Goal: Task Accomplishment & Management: Use online tool/utility

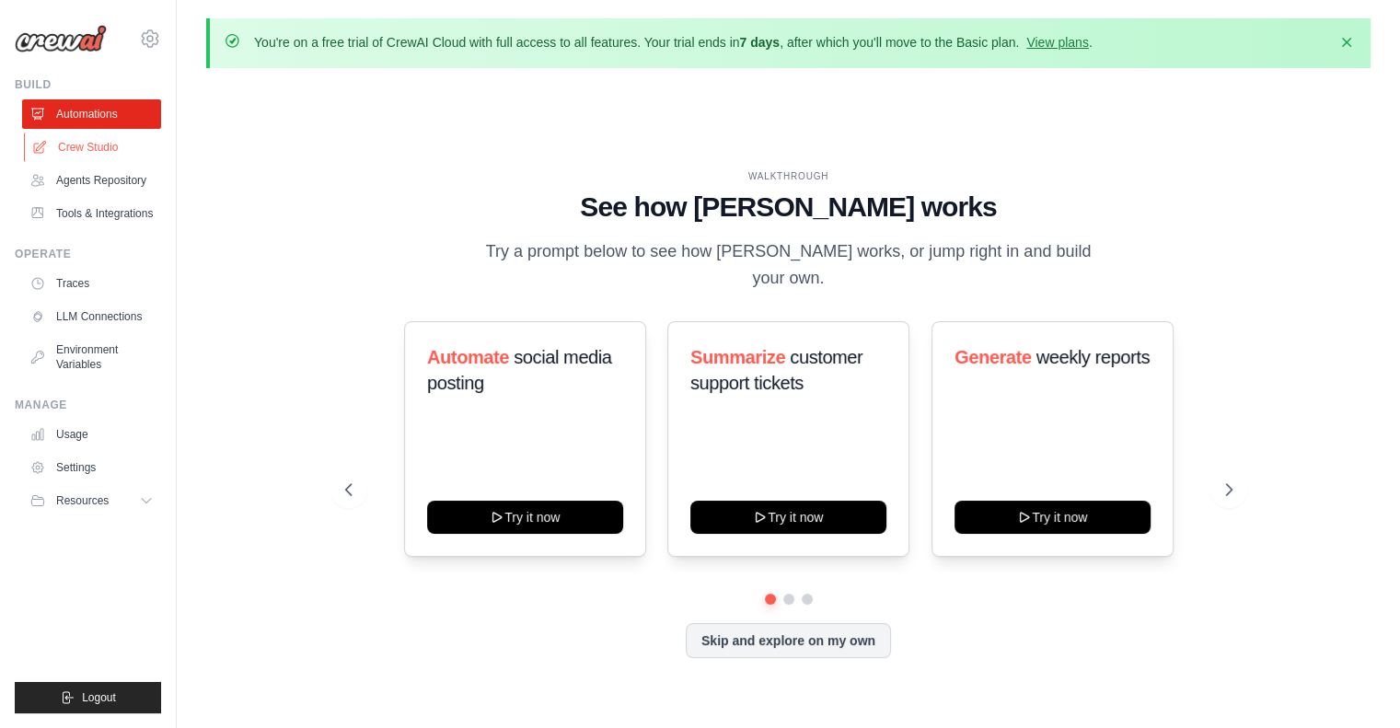
click at [81, 145] on link "Crew Studio" at bounding box center [93, 147] width 139 height 29
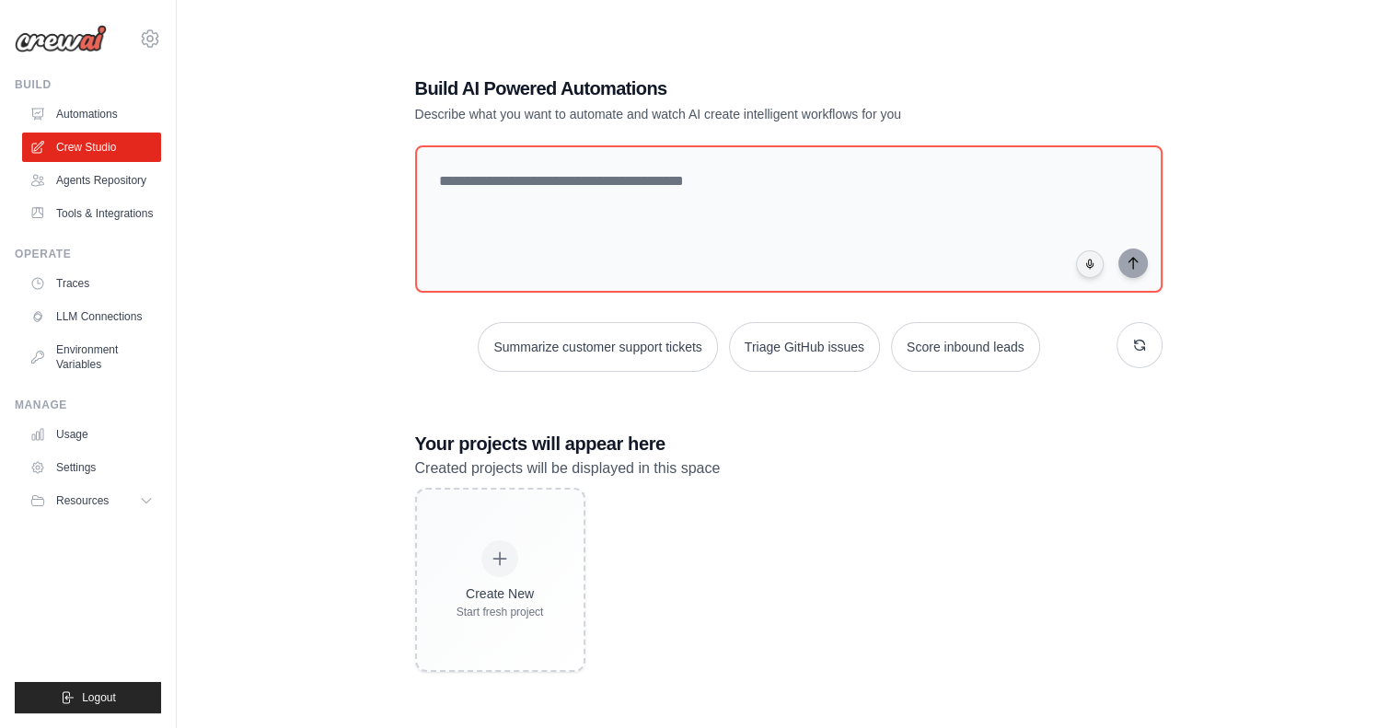
scroll to position [100, 0]
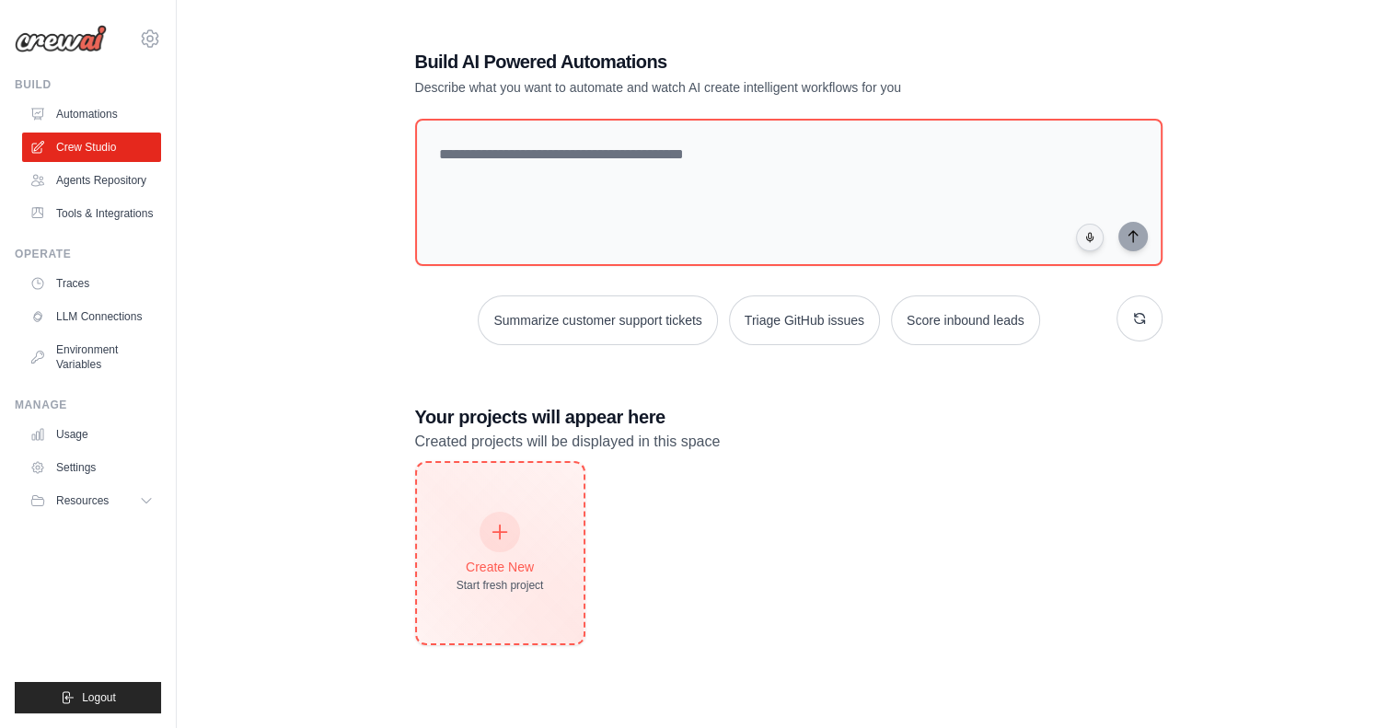
click at [527, 541] on div "Create New Start fresh project" at bounding box center [500, 553] width 87 height 79
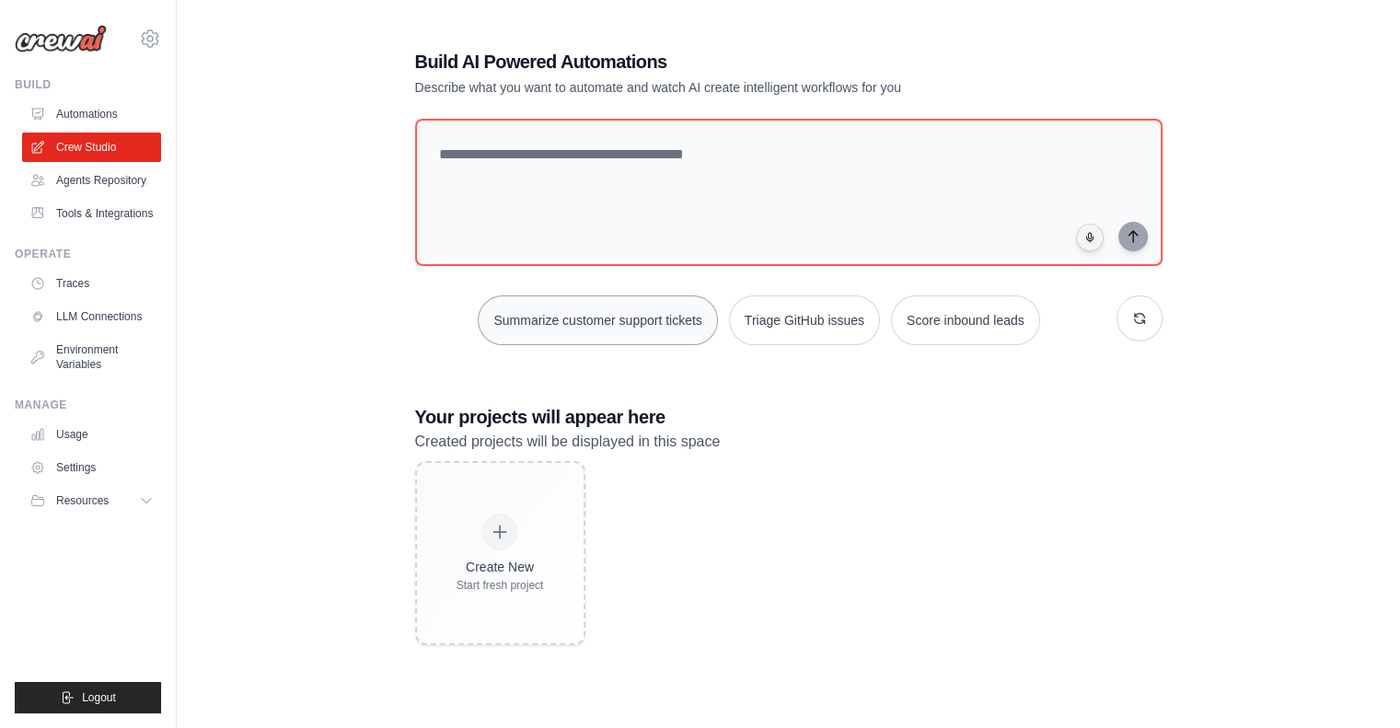
scroll to position [0, 0]
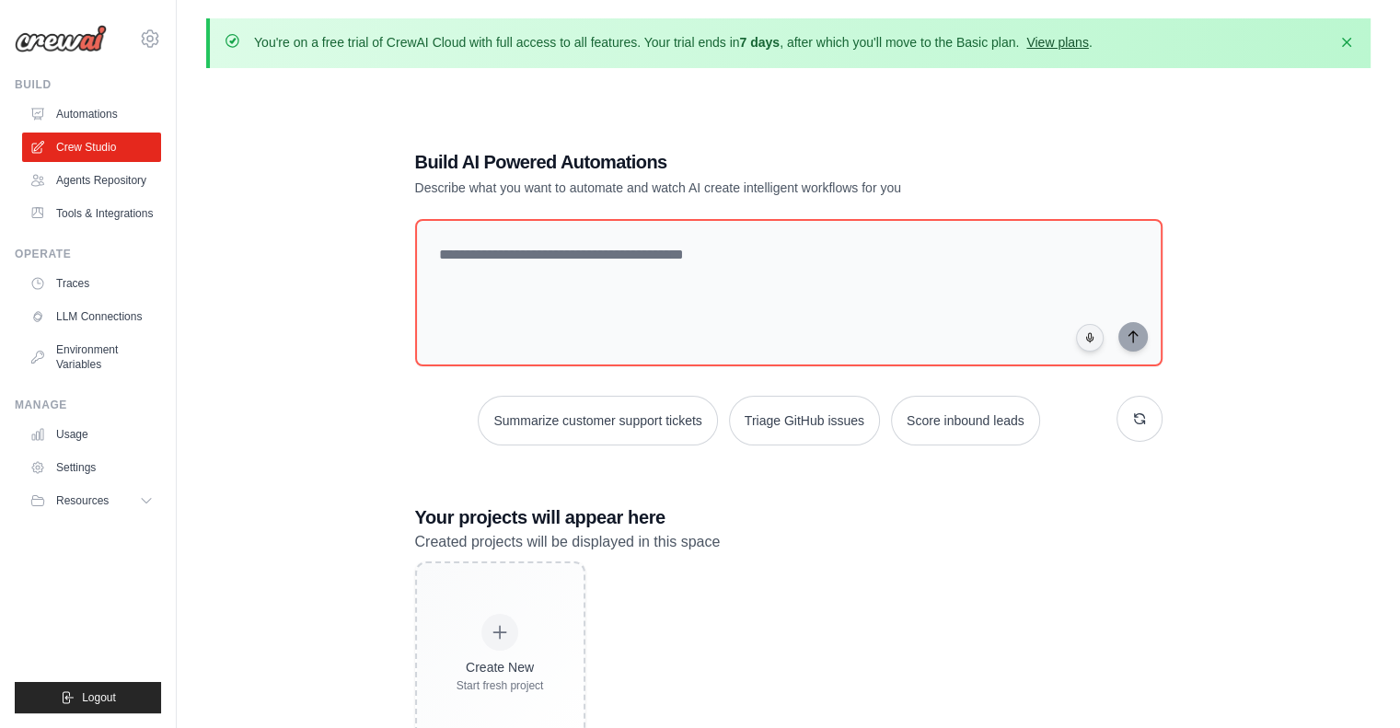
click at [1060, 39] on link "View plans" at bounding box center [1057, 42] width 62 height 15
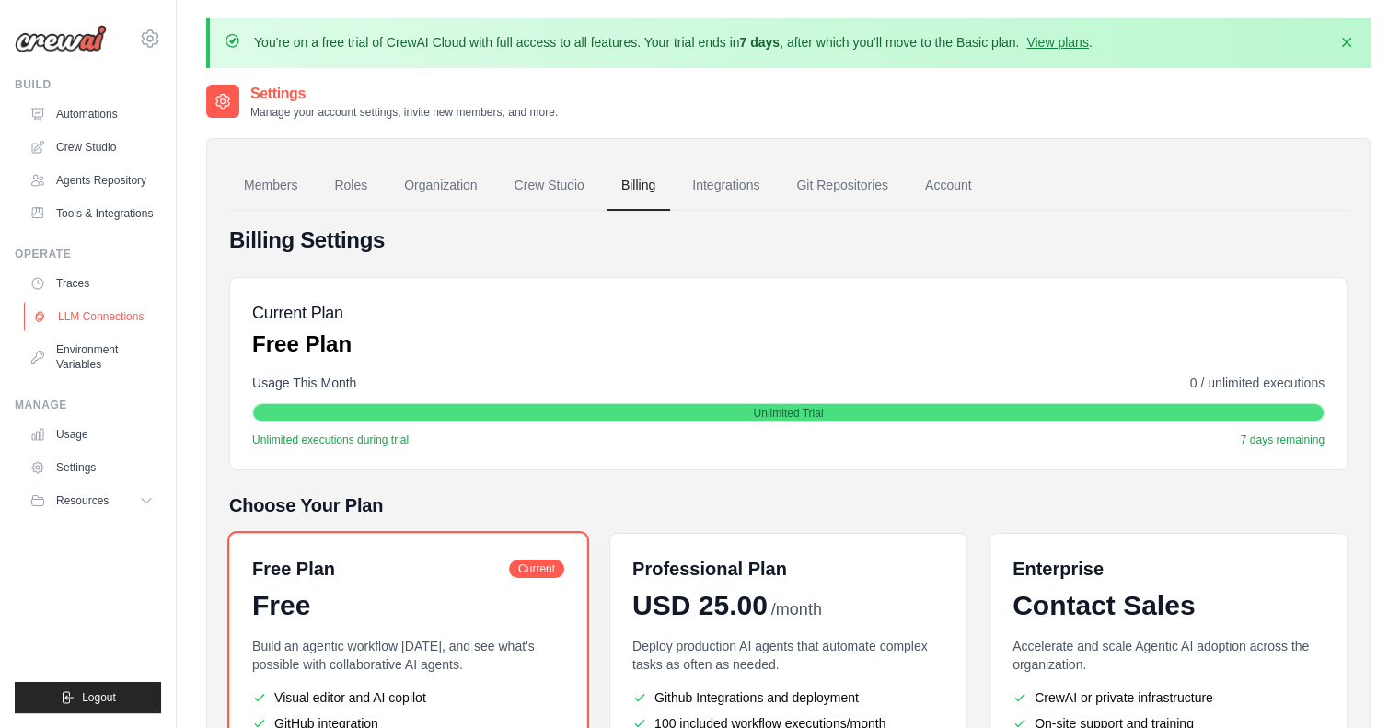
click at [97, 318] on link "LLM Connections" at bounding box center [93, 316] width 139 height 29
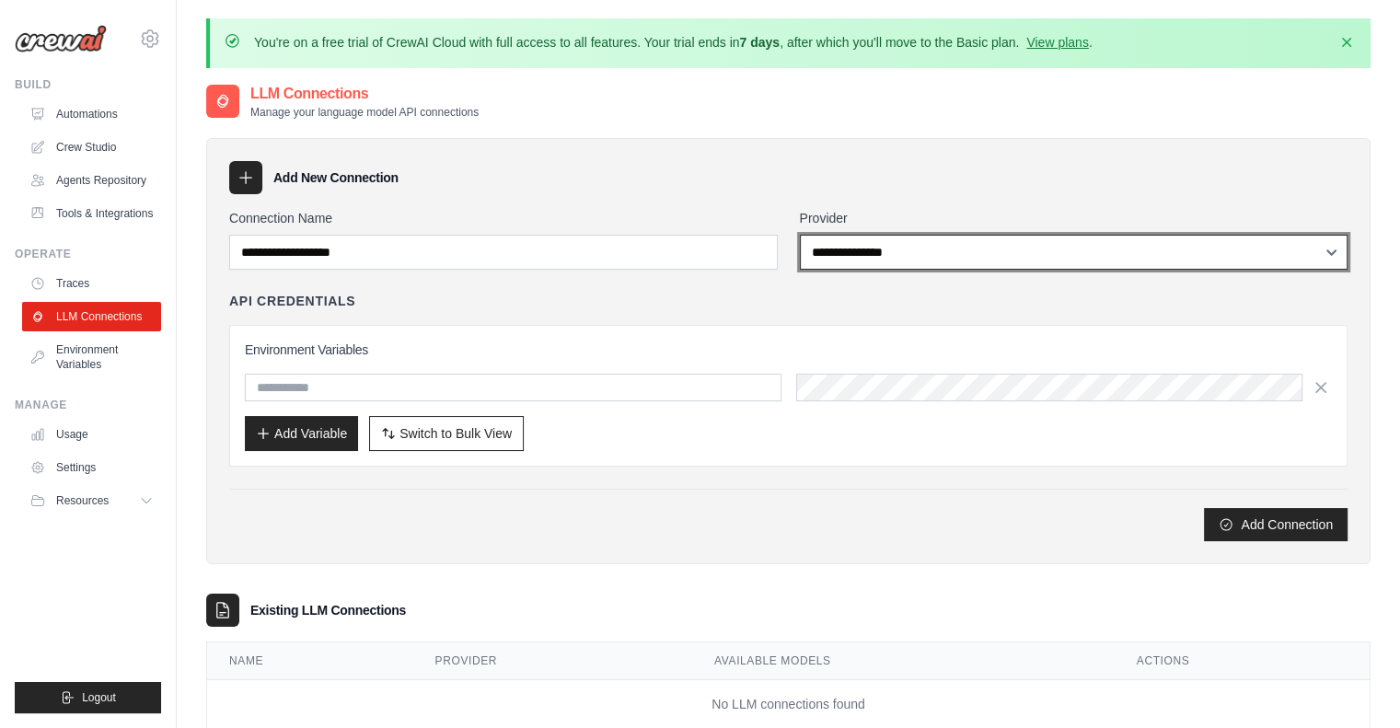
click at [857, 262] on select "**********" at bounding box center [1074, 252] width 549 height 35
select select "******"
click at [800, 235] on select "**********" at bounding box center [1074, 252] width 549 height 35
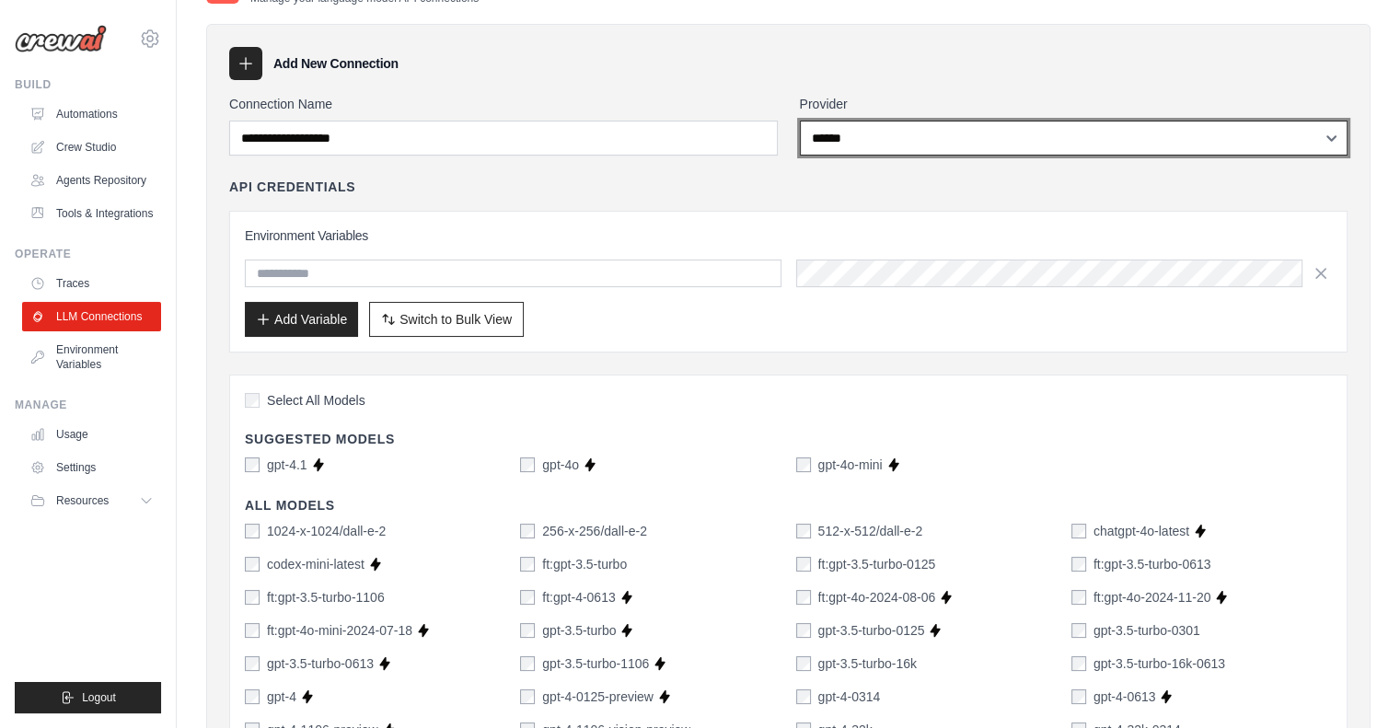
scroll to position [114, 0]
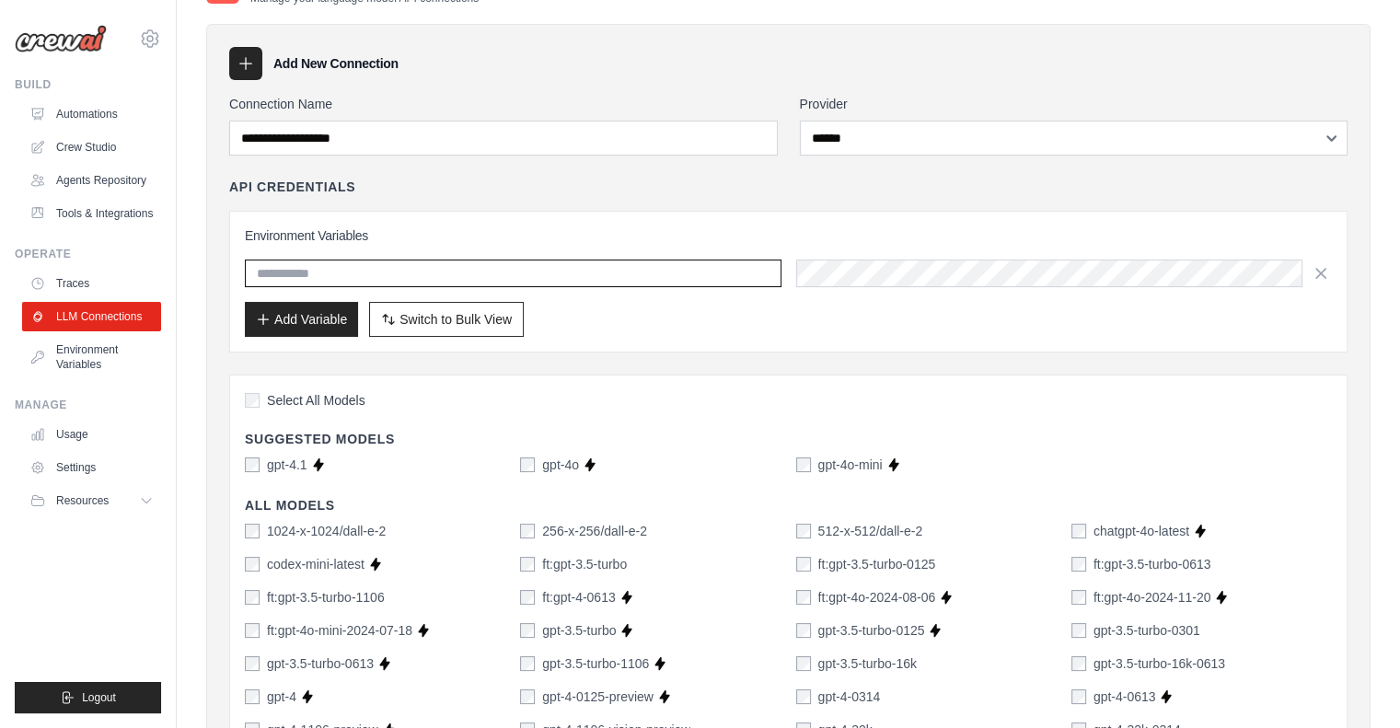
click at [313, 276] on input "text" at bounding box center [513, 274] width 537 height 28
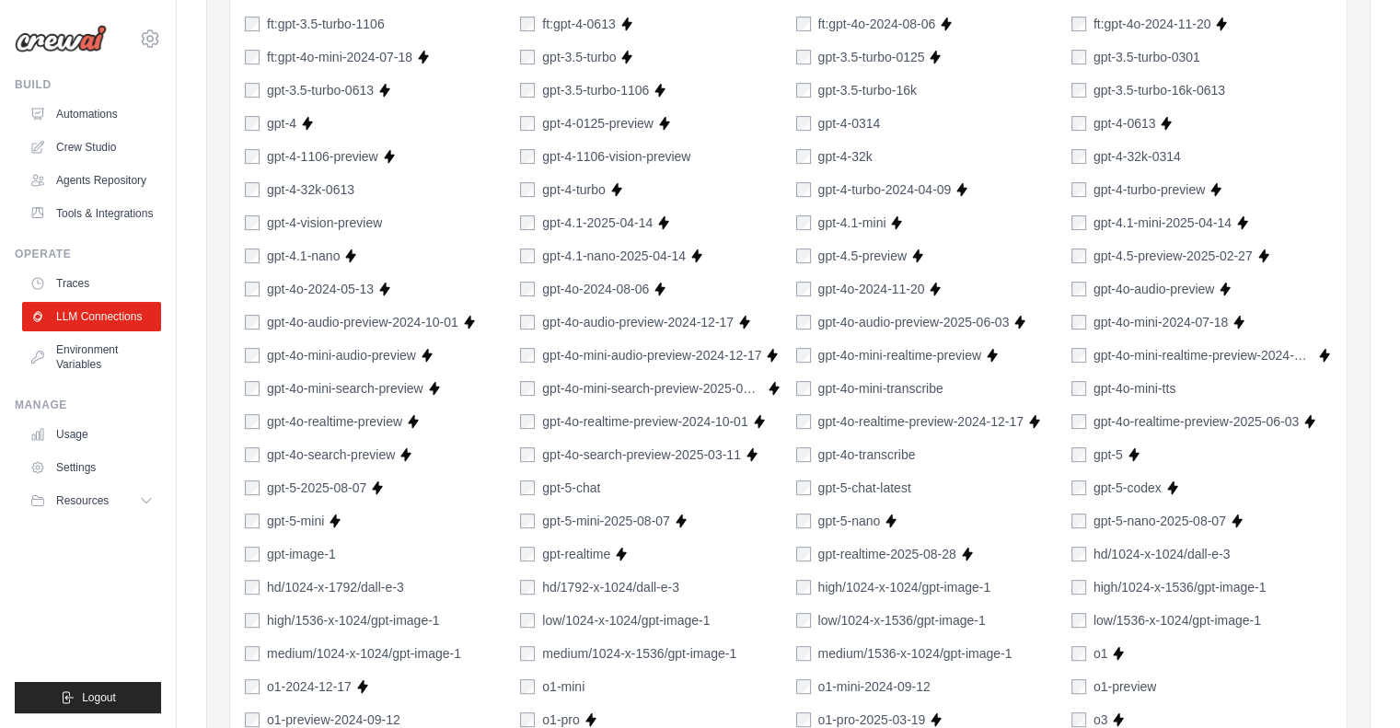
scroll to position [681, 0]
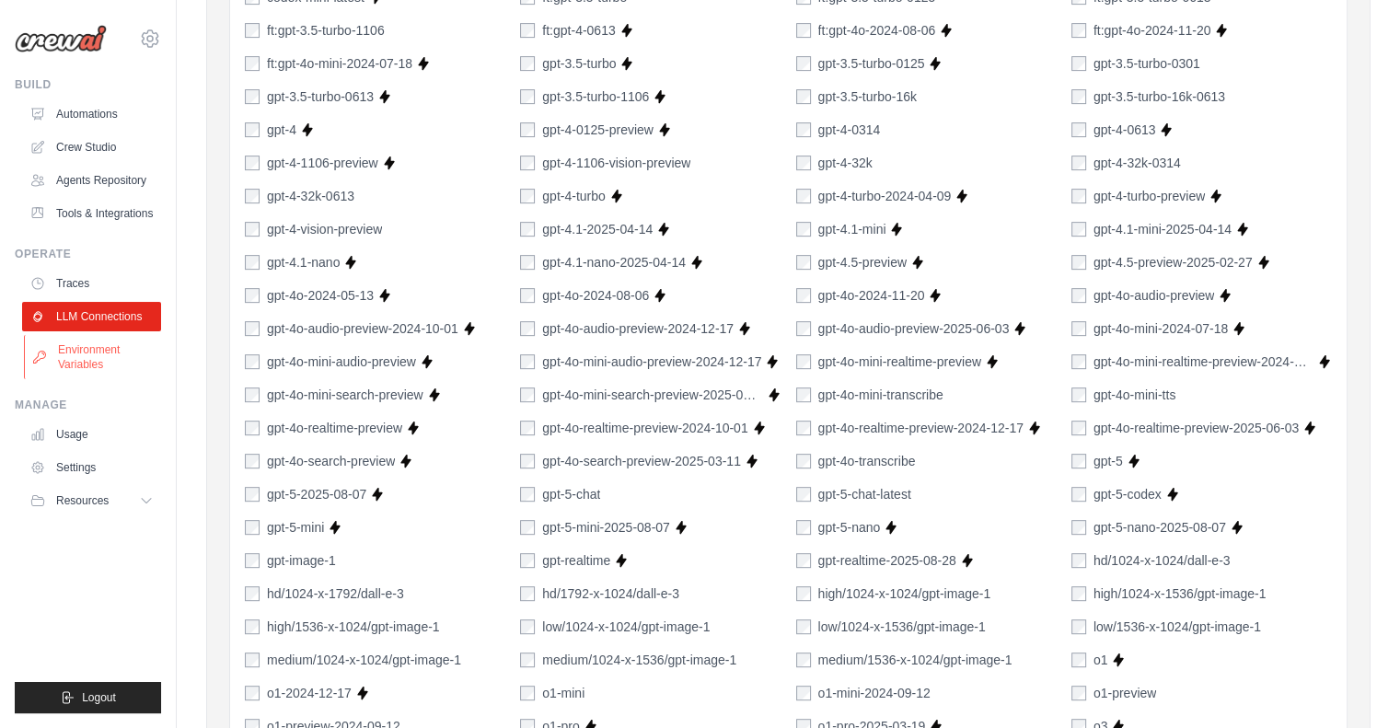
click at [71, 353] on link "Environment Variables" at bounding box center [93, 357] width 139 height 44
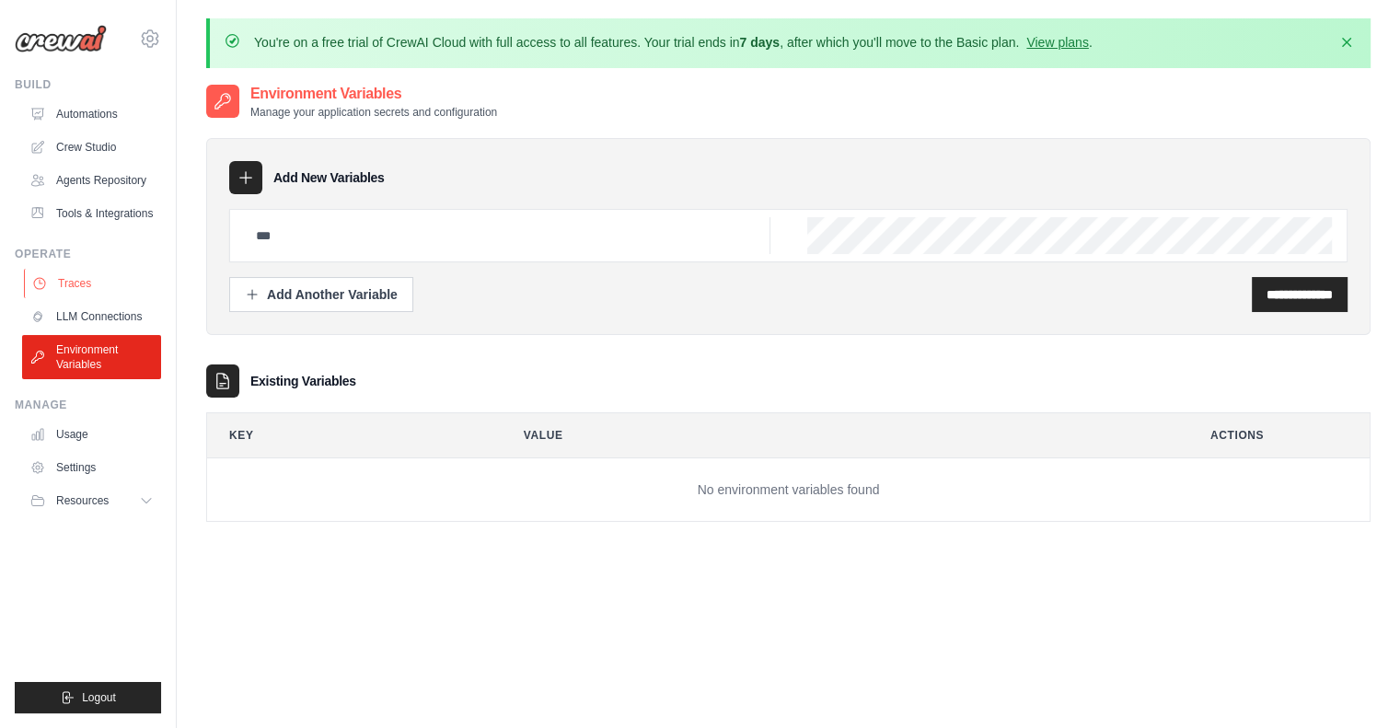
click at [87, 284] on link "Traces" at bounding box center [93, 283] width 139 height 29
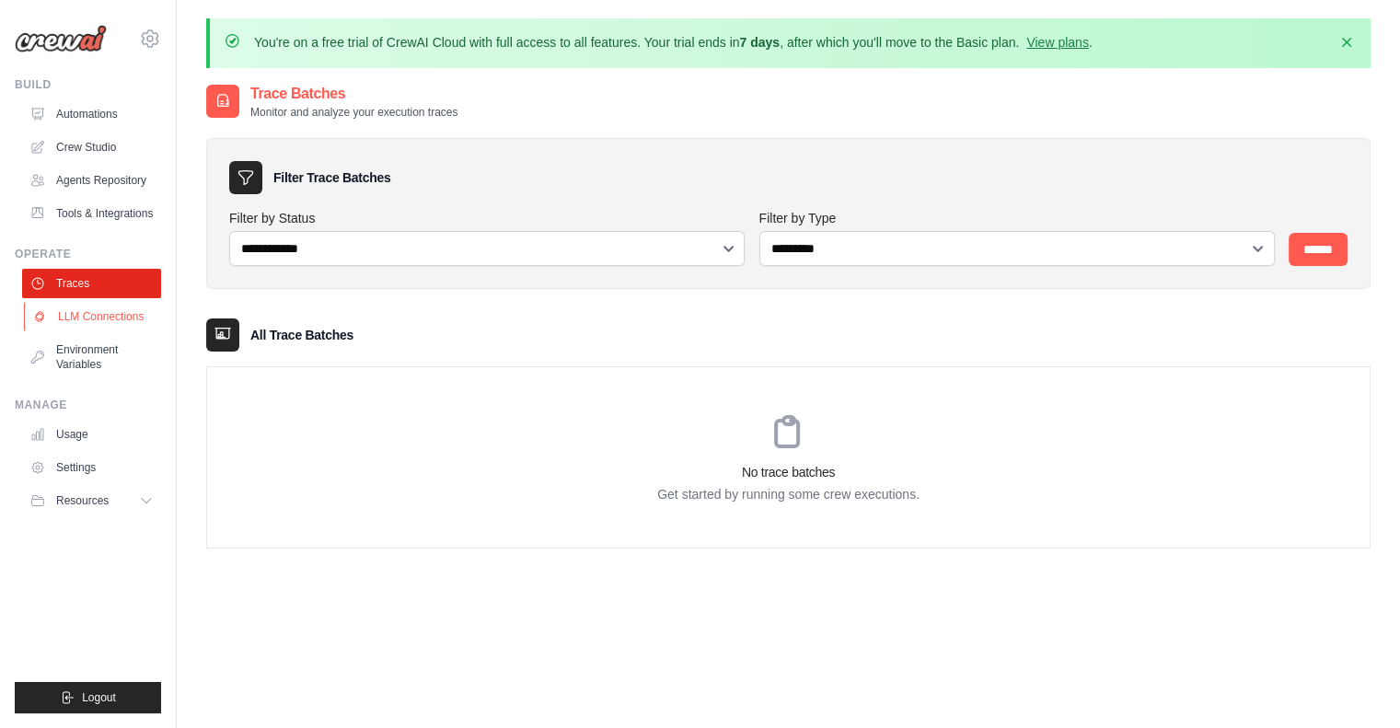
click at [113, 312] on link "LLM Connections" at bounding box center [93, 316] width 139 height 29
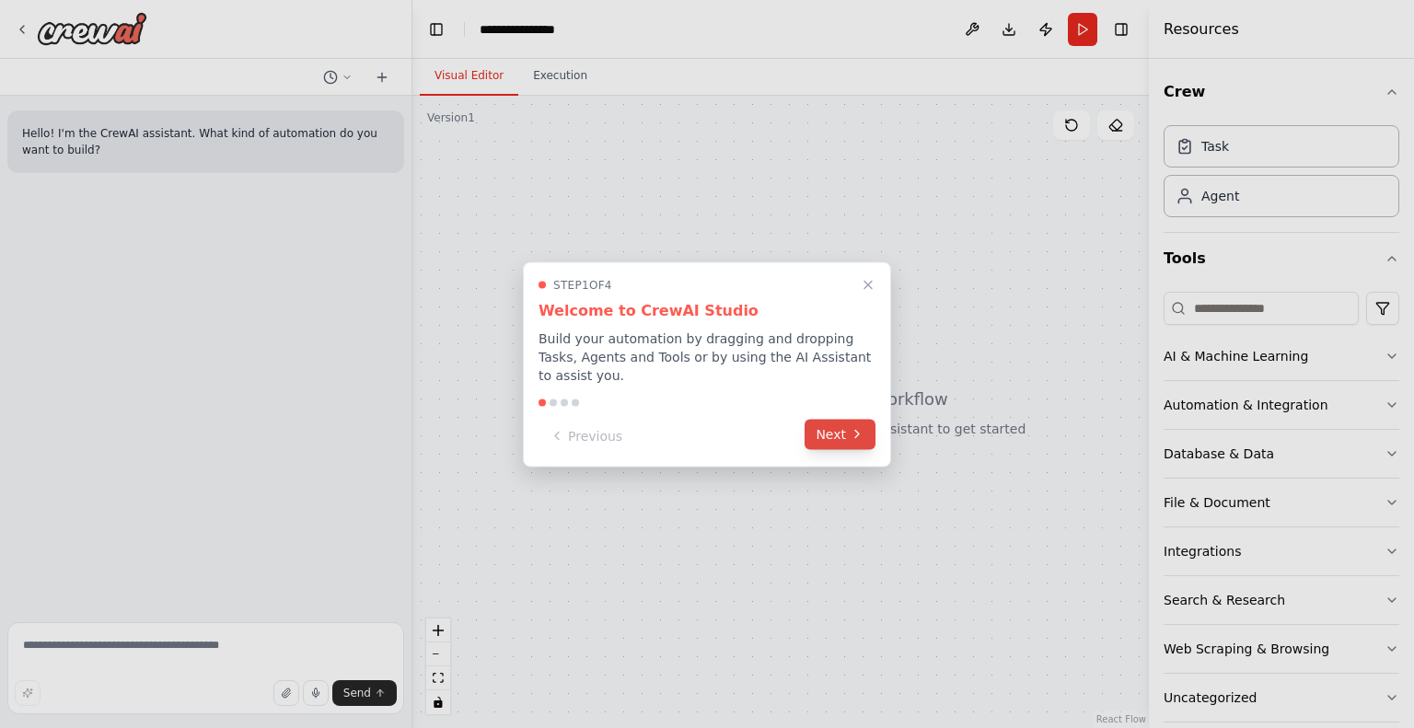
click at [832, 432] on button "Next" at bounding box center [840, 434] width 71 height 30
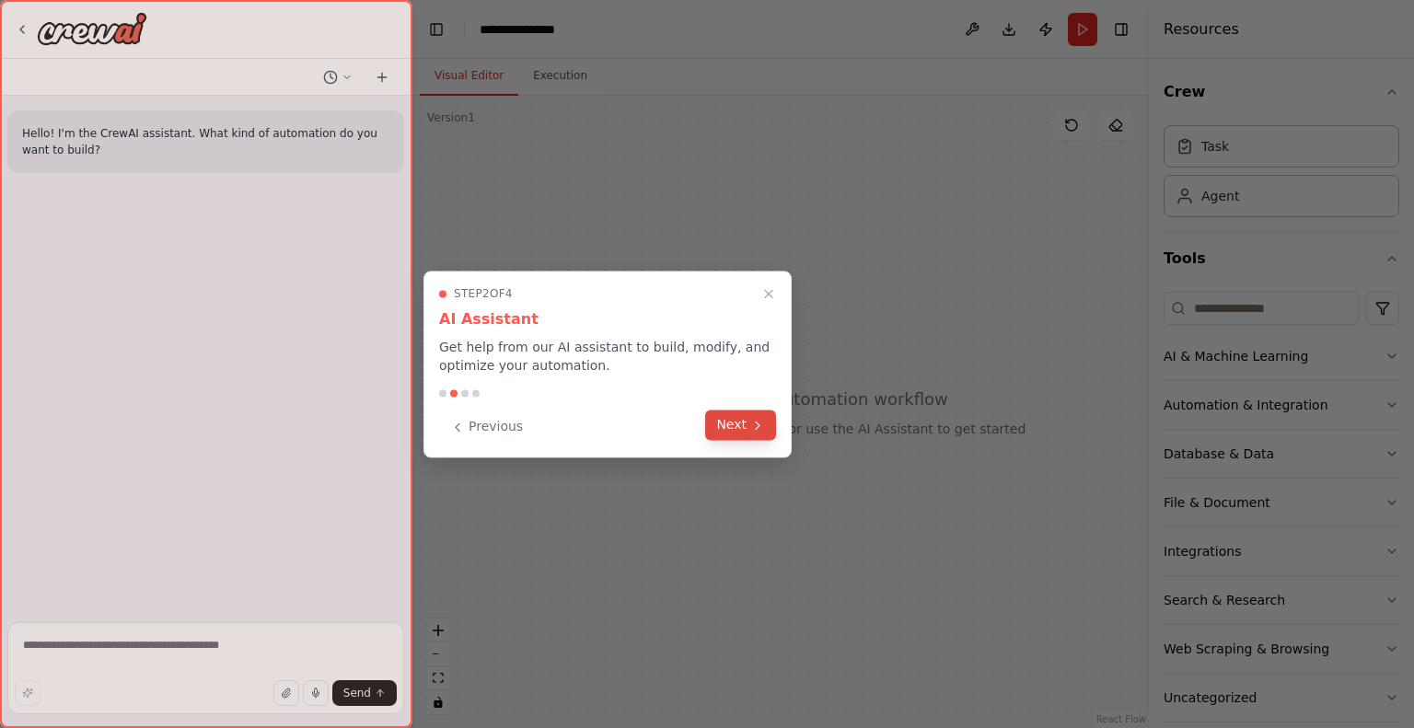
click at [733, 417] on button "Next" at bounding box center [740, 425] width 71 height 30
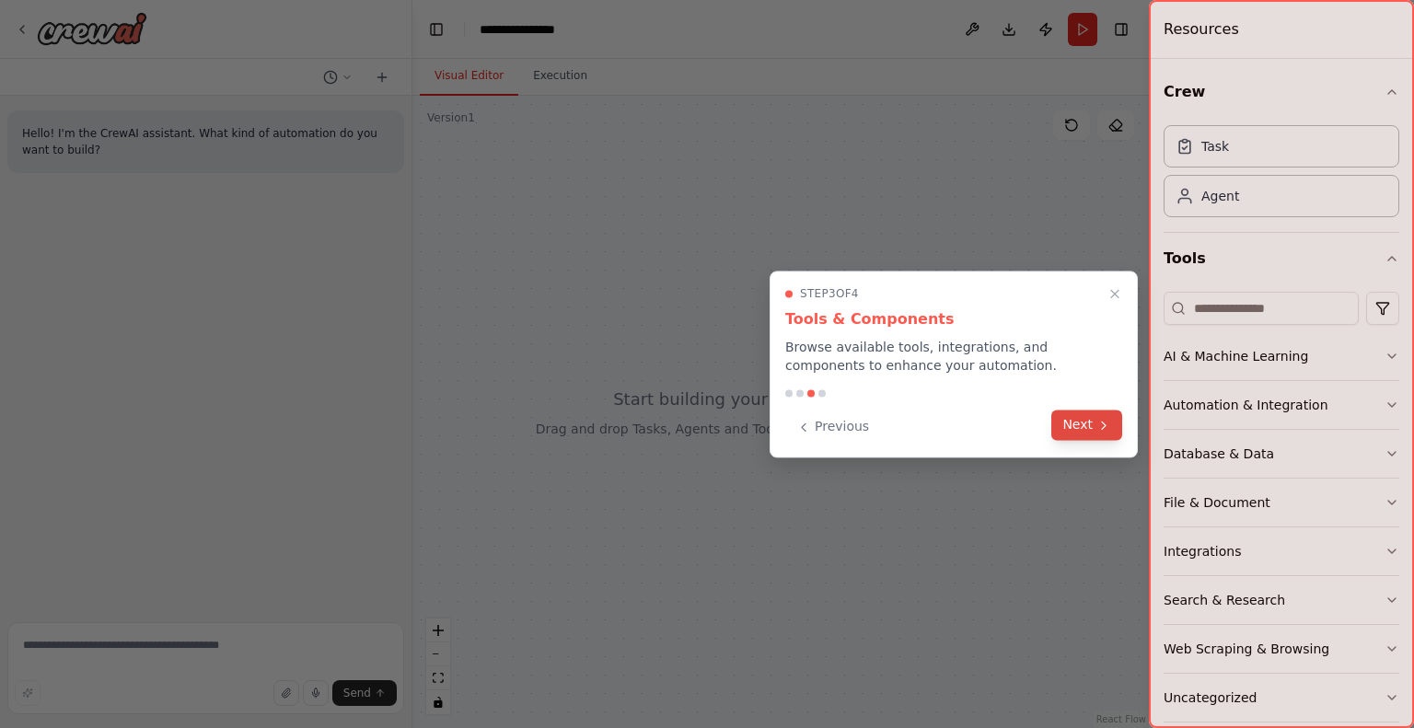
click at [1079, 418] on button "Next" at bounding box center [1086, 425] width 71 height 30
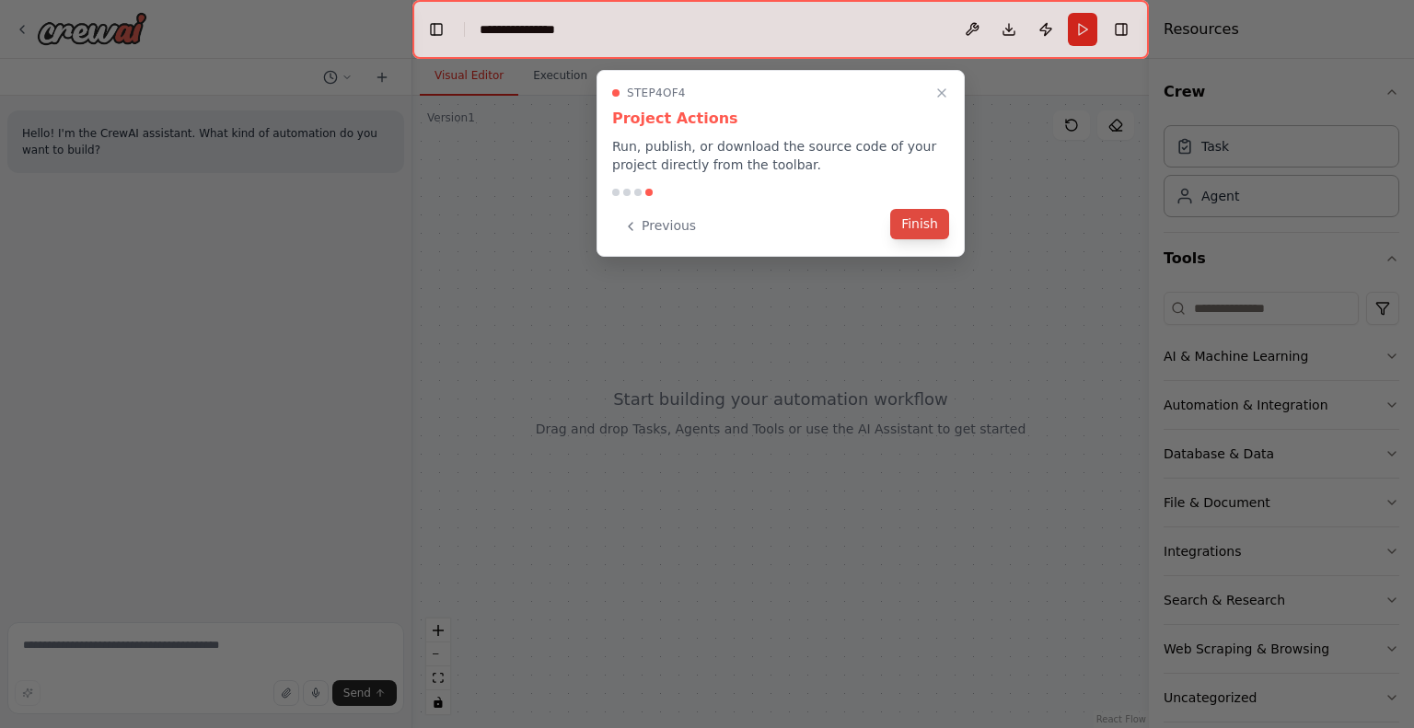
click at [938, 230] on button "Finish" at bounding box center [919, 224] width 59 height 30
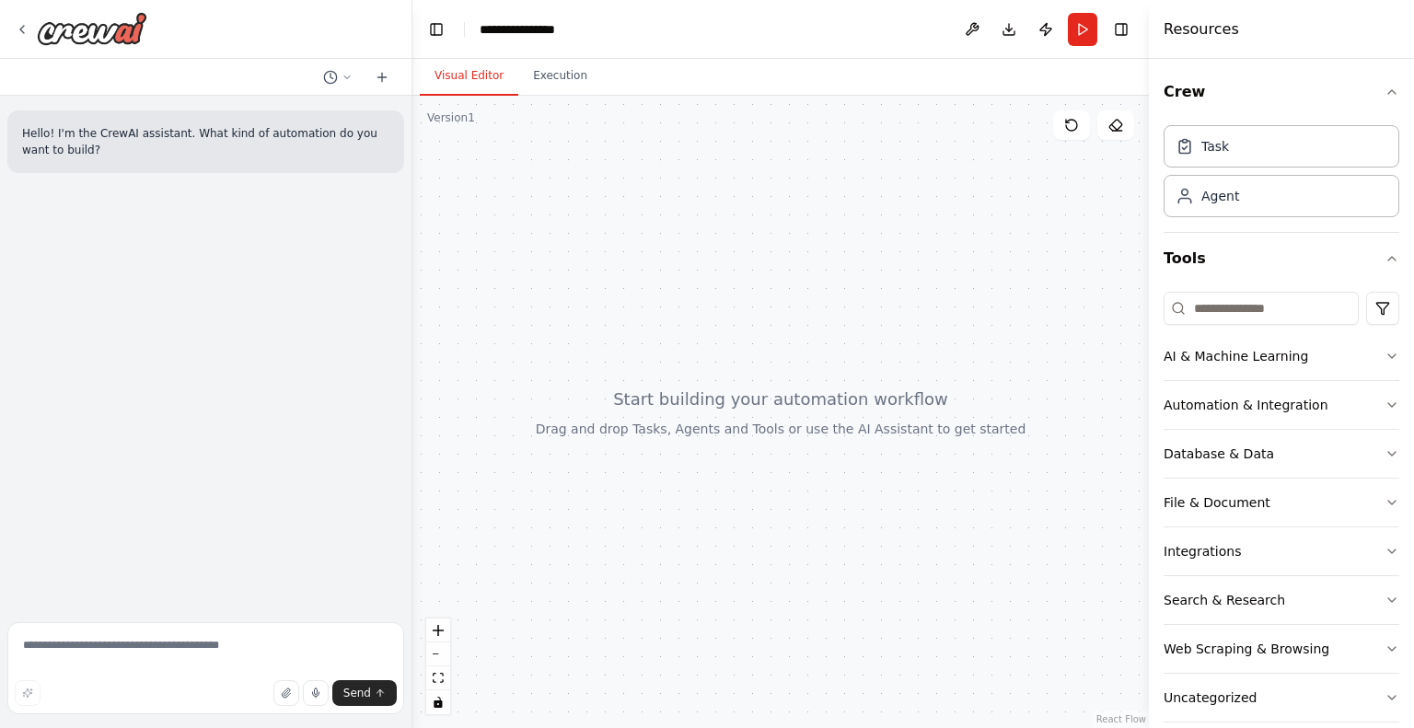
click at [162, 70] on div at bounding box center [206, 77] width 412 height 37
click at [120, 669] on textarea at bounding box center [205, 668] width 397 height 92
click at [118, 32] on img at bounding box center [92, 28] width 110 height 33
